Goal: Information Seeking & Learning: Learn about a topic

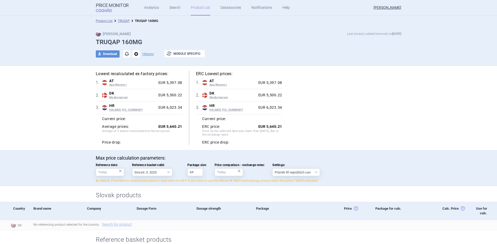
select select "[DATE]"
click at [261, 42] on h1 "TRUQAP 160MG" at bounding box center [248, 43] width 305 height 8
click at [221, 49] on div "Max Price Last product added/removed on [DATE] TRUQAP 160MG download Download n…" at bounding box center [248, 47] width 326 height 32
click at [275, 27] on section "Product List TRUQAP TRUQAP 160MG Max Price Last product added/removed on [DATE]…" at bounding box center [248, 130] width 497 height 229
select select "[DATE]"
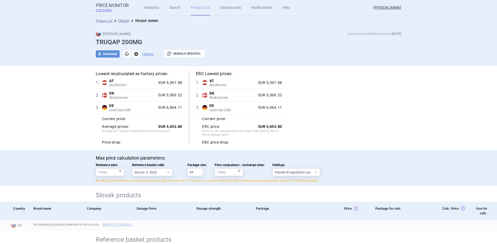
click at [251, 20] on ul "Product List TRUQAP TRUQAP 200MG" at bounding box center [248, 20] width 305 height 5
click at [65, 45] on div "Max Price Last product added/removed on 29 Nov 2024 TRUQAP 200MG download Downl…" at bounding box center [248, 46] width 497 height 40
